Goal: Task Accomplishment & Management: Use online tool/utility

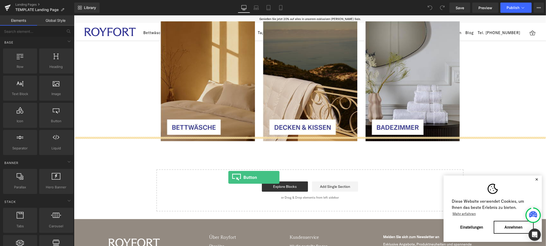
scroll to position [0, 0]
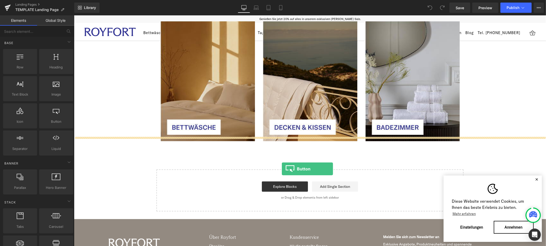
drag, startPoint x: 118, startPoint y: 137, endPoint x: 282, endPoint y: 168, distance: 166.3
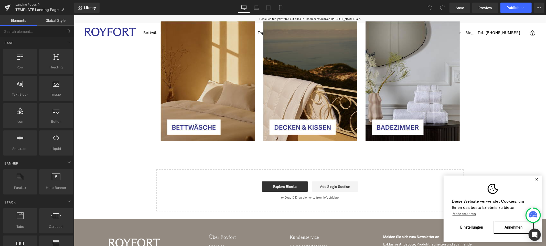
scroll to position [1, 0]
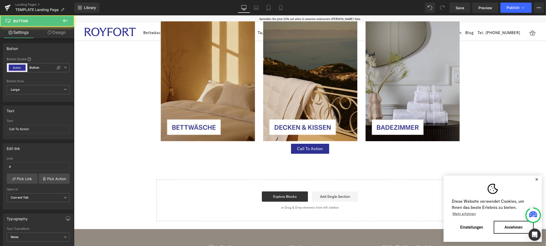
click at [315, 145] on span "Button" at bounding box center [310, 148] width 12 height 6
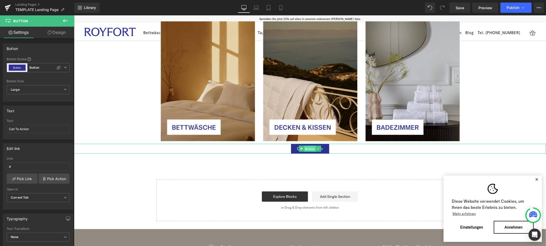
click at [312, 145] on span "Button" at bounding box center [310, 148] width 12 height 6
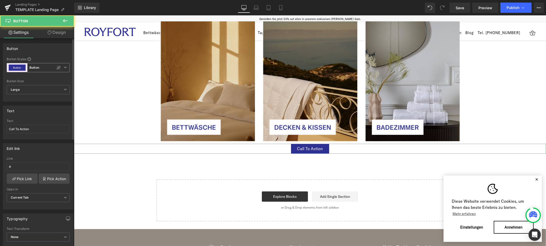
click at [60, 67] on span "Button Button" at bounding box center [38, 67] width 63 height 9
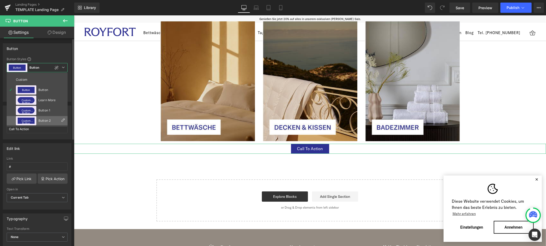
click at [61, 120] on icon at bounding box center [63, 120] width 4 height 4
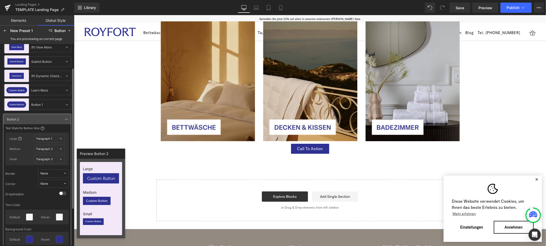
scroll to position [35, 0]
click at [62, 174] on span "None" at bounding box center [51, 173] width 23 height 4
click at [56, 183] on div "None" at bounding box center [48, 183] width 35 height 4
click at [53, 185] on button "None" at bounding box center [53, 183] width 31 height 8
click at [48, 191] on div "None" at bounding box center [48, 193] width 37 height 8
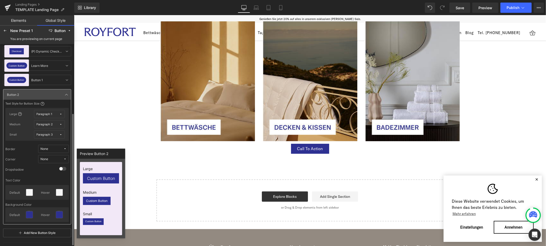
scroll to position [85, 0]
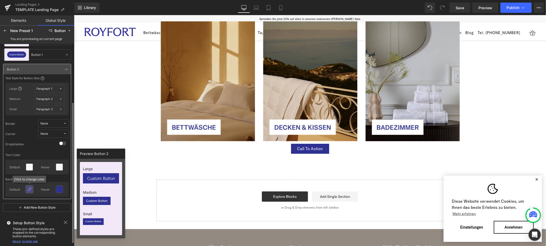
click at [30, 188] on icon at bounding box center [29, 189] width 4 height 4
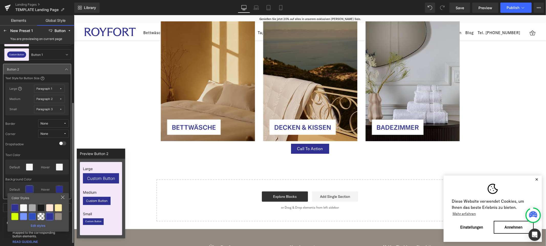
click at [36, 224] on div "Edit styles" at bounding box center [37, 225] width 57 height 6
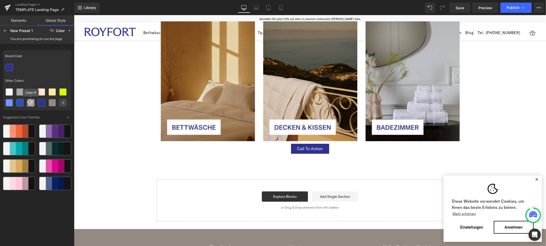
click at [30, 102] on icon at bounding box center [31, 103] width 4 height 4
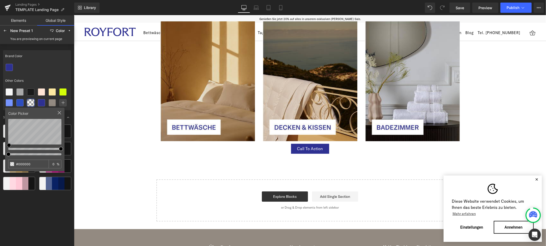
click at [59, 111] on icon at bounding box center [59, 113] width 4 height 4
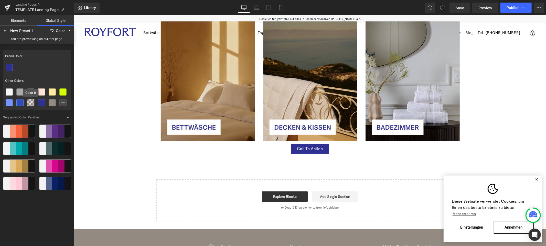
click at [32, 102] on icon at bounding box center [31, 103] width 4 height 4
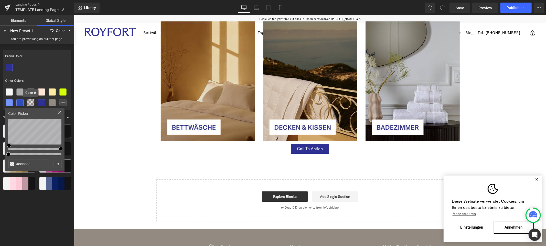
click at [32, 102] on icon at bounding box center [31, 103] width 4 height 4
click at [44, 63] on div at bounding box center [37, 67] width 68 height 11
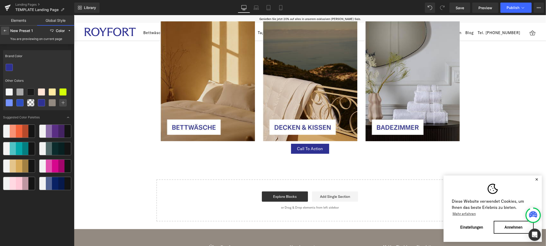
click at [6, 31] on icon at bounding box center [5, 31] width 4 height 4
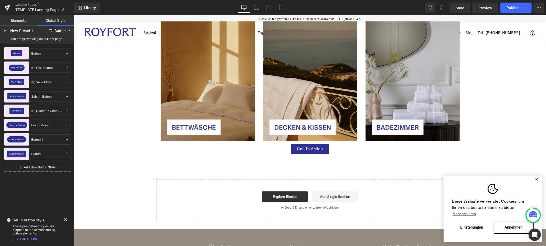
click at [41, 168] on link "Add New Button Style" at bounding box center [37, 167] width 68 height 9
click at [46, 168] on div "Button 3 Button 3" at bounding box center [39, 168] width 20 height 6
click at [45, 167] on input "Button 3" at bounding box center [47, 168] width 34 height 6
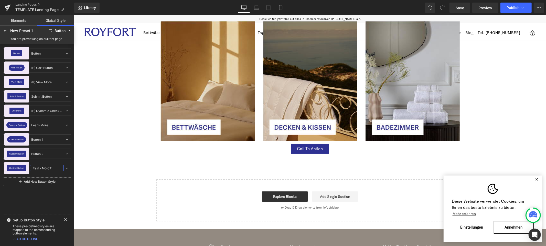
type input "Test – NO CTA"
click at [42, 186] on link "Add New Button Style" at bounding box center [37, 181] width 68 height 9
click at [12, 167] on span "Custom Button" at bounding box center [16, 168] width 15 height 2
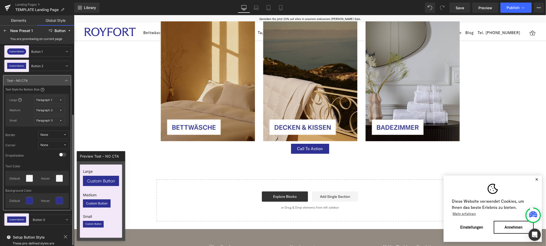
scroll to position [105, 0]
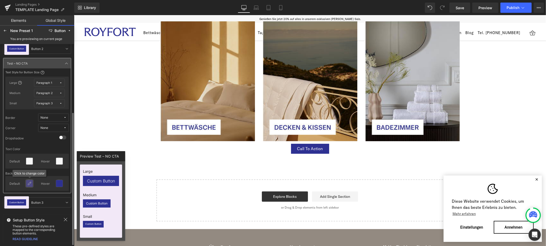
click at [30, 184] on icon at bounding box center [29, 183] width 4 height 4
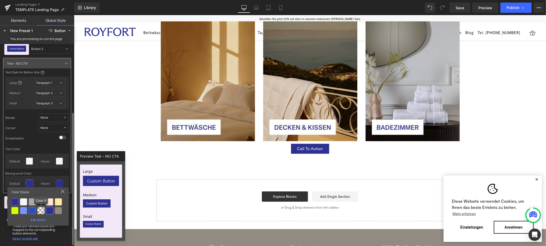
click at [40, 210] on div at bounding box center [40, 210] width 7 height 7
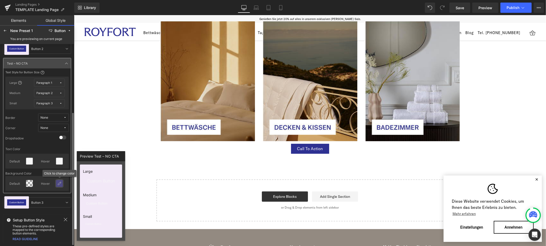
click at [59, 184] on icon at bounding box center [59, 183] width 4 height 4
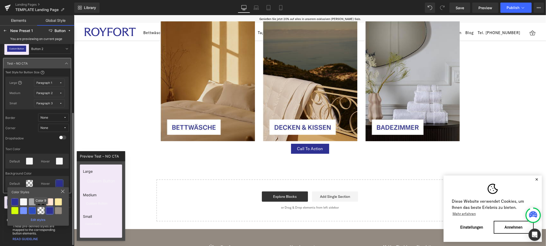
click at [40, 211] on div at bounding box center [40, 210] width 7 height 7
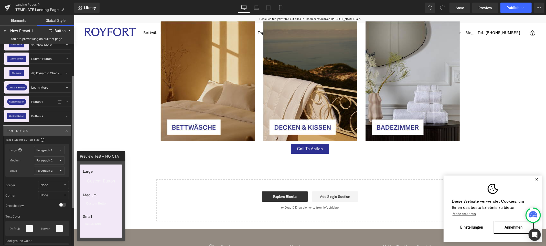
scroll to position [0, 0]
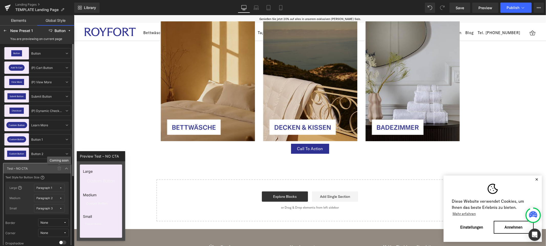
click at [59, 168] on icon at bounding box center [59, 168] width 4 height 4
click at [65, 168] on icon at bounding box center [67, 168] width 4 height 4
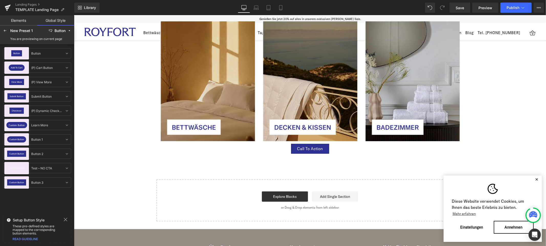
click at [35, 204] on div "Button Button Button Add To Cart (P) Cart Button (P) Cart Button View More (P) …" at bounding box center [37, 128] width 74 height 168
click at [6, 30] on icon at bounding box center [5, 31] width 4 height 4
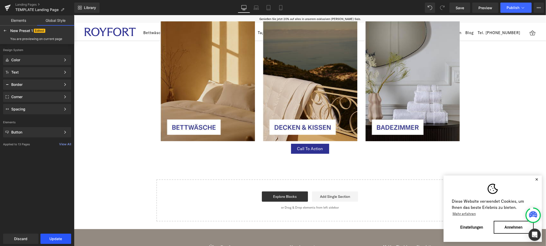
click at [55, 242] on button "Update" at bounding box center [55, 238] width 31 height 10
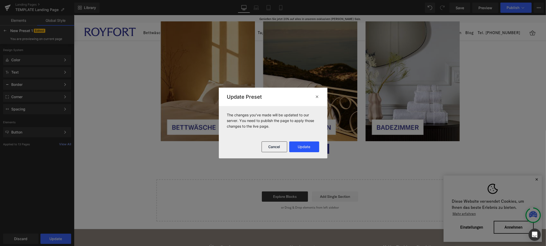
drag, startPoint x: 303, startPoint y: 151, endPoint x: 229, endPoint y: 136, distance: 75.8
click at [303, 151] on button "Update" at bounding box center [304, 146] width 30 height 11
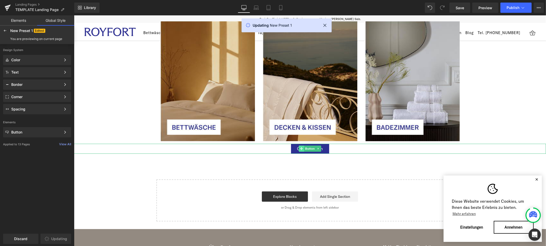
click at [303, 145] on span at bounding box center [301, 148] width 5 height 6
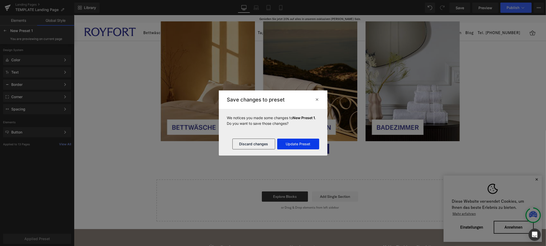
click at [300, 144] on button "Update Preset" at bounding box center [298, 143] width 42 height 11
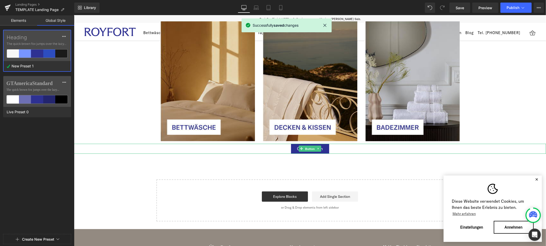
click at [308, 145] on span "Button" at bounding box center [310, 148] width 12 height 6
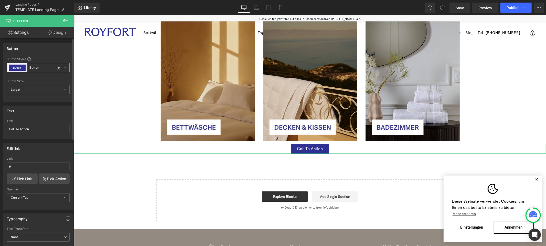
click at [64, 68] on icon at bounding box center [65, 67] width 3 height 3
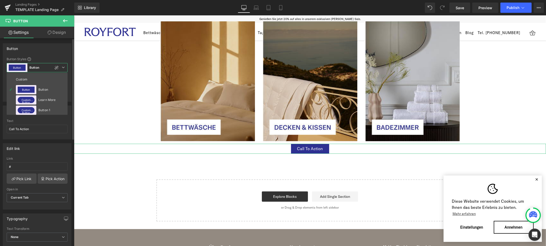
scroll to position [31, 0]
click at [46, 98] on div "Test – NO CTA" at bounding box center [49, 99] width 22 height 4
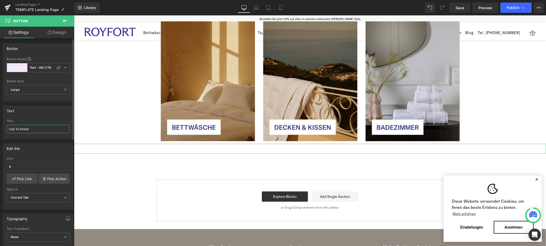
click at [24, 127] on input "Call To Action" at bounding box center [38, 129] width 63 height 8
type input "[GEOGRAPHIC_DATA]"
click at [45, 142] on div "Edit link # Link # Pick Link Pick Action Current Tab New Tab Open in Current Ta…" at bounding box center [38, 174] width 77 height 70
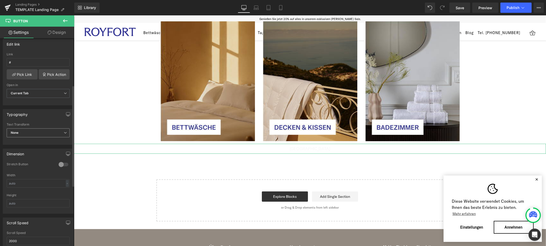
scroll to position [113, 0]
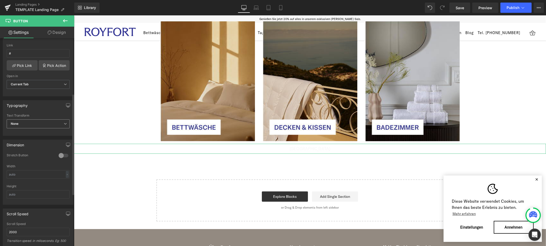
click at [39, 121] on span "None" at bounding box center [38, 123] width 63 height 9
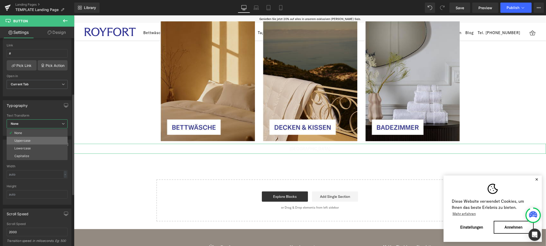
click at [30, 139] on div "Uppercase" at bounding box center [22, 141] width 16 height 4
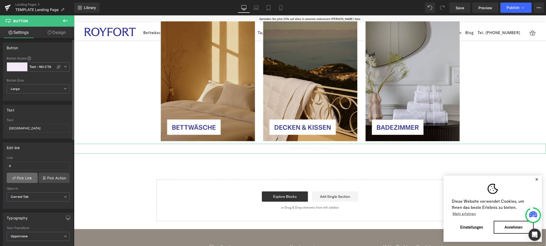
scroll to position [0, 0]
click at [66, 68] on span "Custom Button Test – NO CTA" at bounding box center [38, 67] width 63 height 9
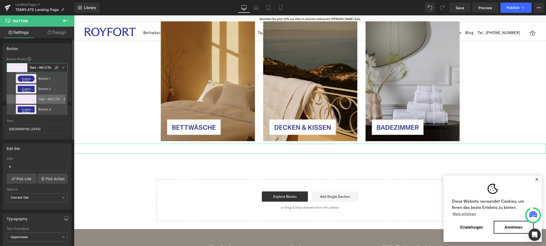
click at [65, 97] on icon at bounding box center [65, 99] width 4 height 4
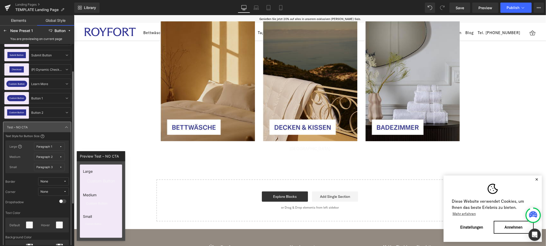
scroll to position [41, 0]
click at [28, 224] on icon at bounding box center [29, 224] width 4 height 4
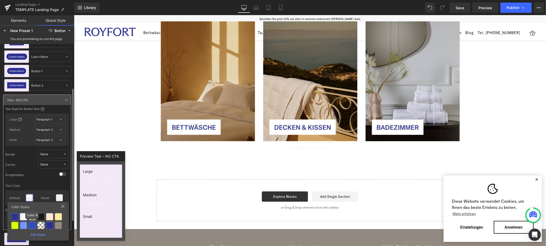
scroll to position [70, 0]
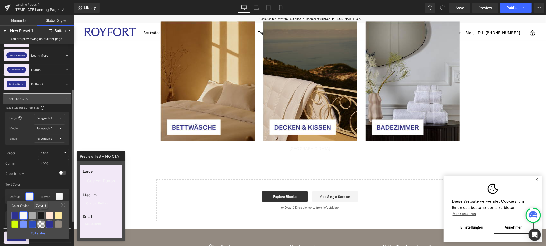
click at [42, 214] on div at bounding box center [40, 215] width 7 height 7
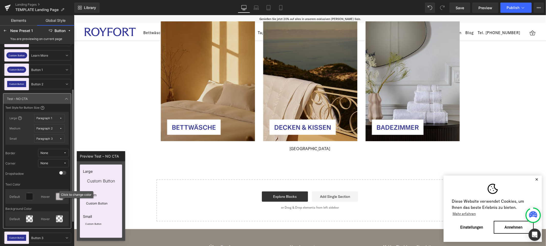
click at [59, 198] on icon at bounding box center [59, 196] width 4 height 4
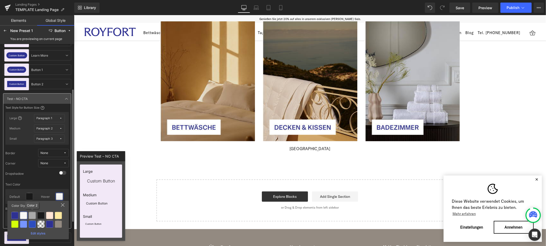
click at [30, 215] on div at bounding box center [32, 215] width 7 height 7
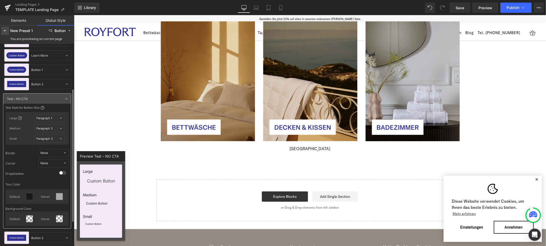
click at [4, 30] on icon at bounding box center [5, 31] width 4 height 4
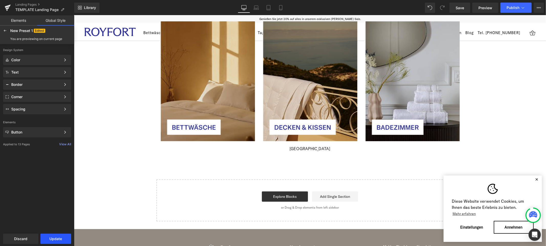
click at [60, 234] on button "Update" at bounding box center [55, 238] width 31 height 10
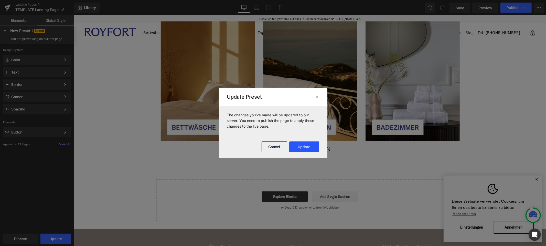
click at [304, 146] on button "Update" at bounding box center [304, 146] width 30 height 11
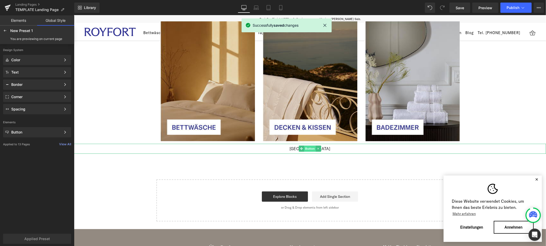
click at [312, 145] on span "Button" at bounding box center [310, 148] width 12 height 6
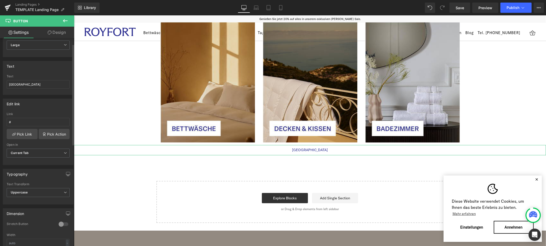
scroll to position [45, 0]
click at [20, 134] on link "Pick Link" at bounding box center [22, 133] width 31 height 10
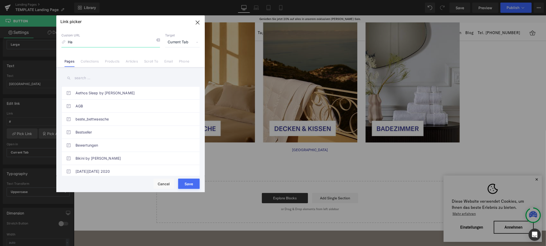
type input "H"
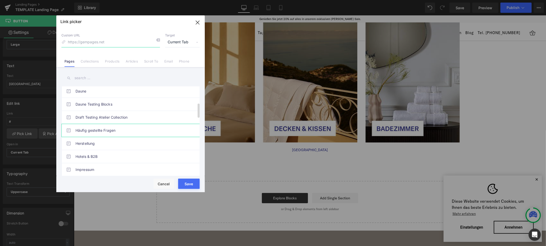
scroll to position [163, 0]
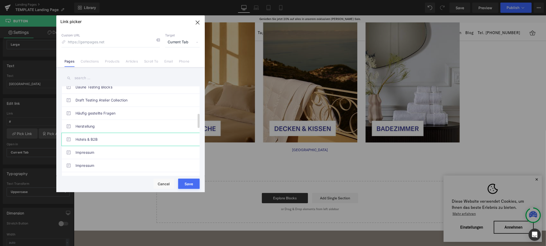
click at [98, 141] on link "Hotels & B2B" at bounding box center [132, 139] width 113 height 13
type input "/pages/hotels-gasthoefe-b2b"
click at [186, 183] on button "Save" at bounding box center [189, 183] width 22 height 10
type input "/pages/hotels-gasthoefe-b2b"
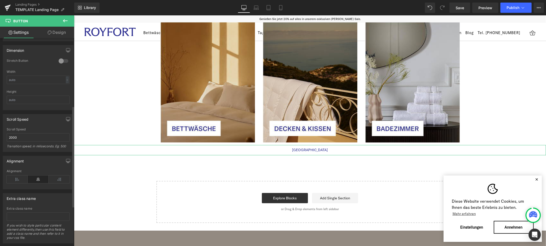
scroll to position [220, 0]
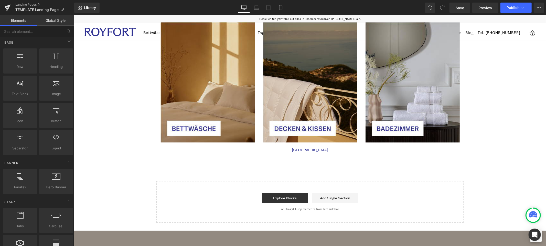
click at [463, 8] on span "Save" at bounding box center [460, 7] width 8 height 5
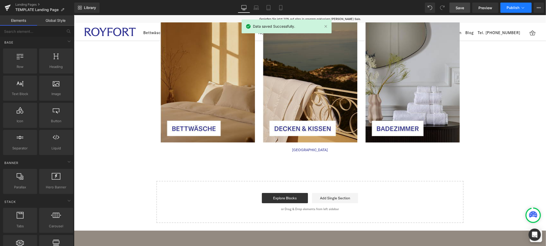
click at [515, 7] on span "Publish" at bounding box center [513, 8] width 13 height 4
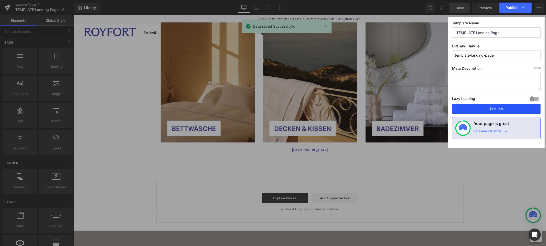
click at [507, 107] on button "Publish" at bounding box center [496, 109] width 89 height 10
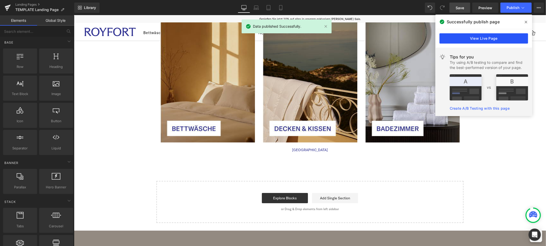
click at [484, 41] on link "View Live Page" at bounding box center [484, 38] width 89 height 10
